Goal: Transaction & Acquisition: Download file/media

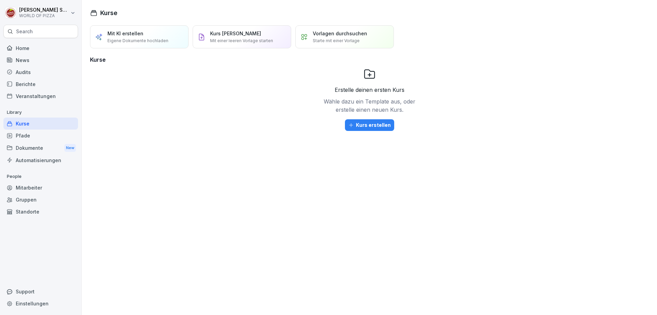
click at [41, 188] on div "Mitarbeiter" at bounding box center [40, 187] width 75 height 12
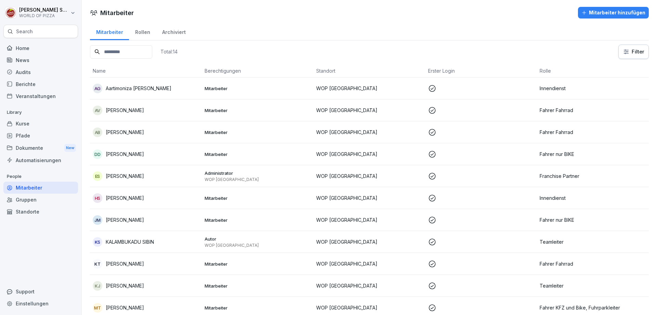
click at [49, 150] on div "Dokumente New" at bounding box center [40, 147] width 75 height 13
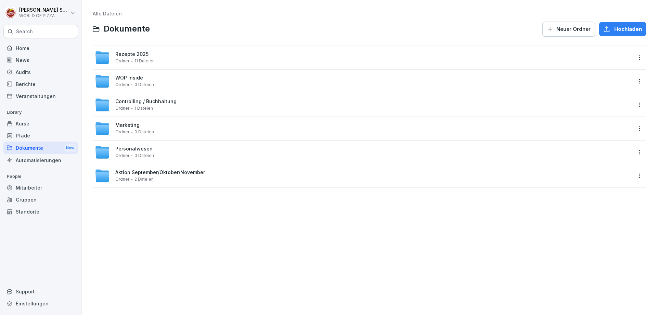
click at [169, 145] on div "Personalwesen Ordner 0 Dateien" at bounding box center [363, 151] width 537 height 15
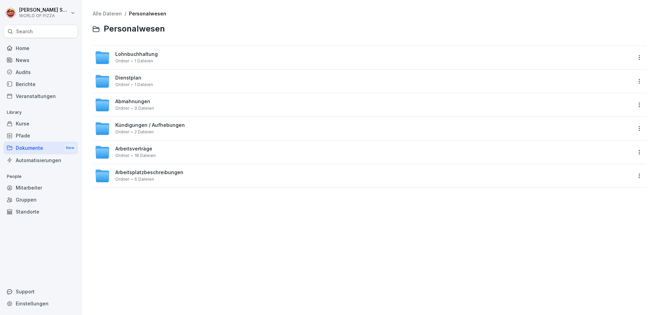
click at [151, 150] on span "Arbeitsverträge" at bounding box center [133, 149] width 37 height 6
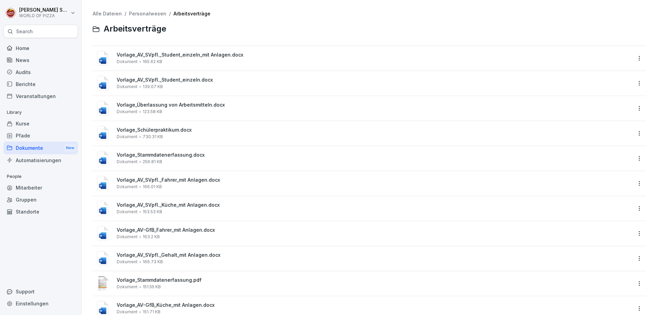
click at [154, 61] on span "165.62 KB" at bounding box center [153, 61] width 20 height 5
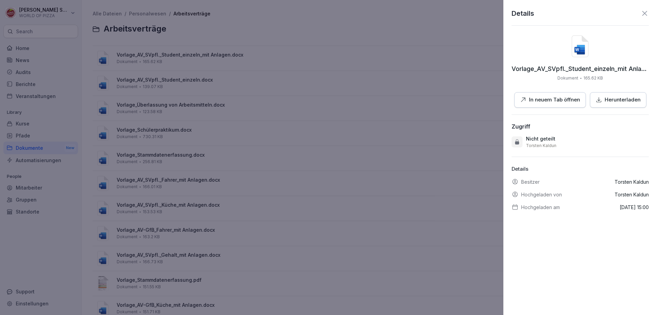
click at [624, 103] on p "Herunterladen" at bounding box center [623, 100] width 36 height 8
